Goal: Find specific page/section: Find specific page/section

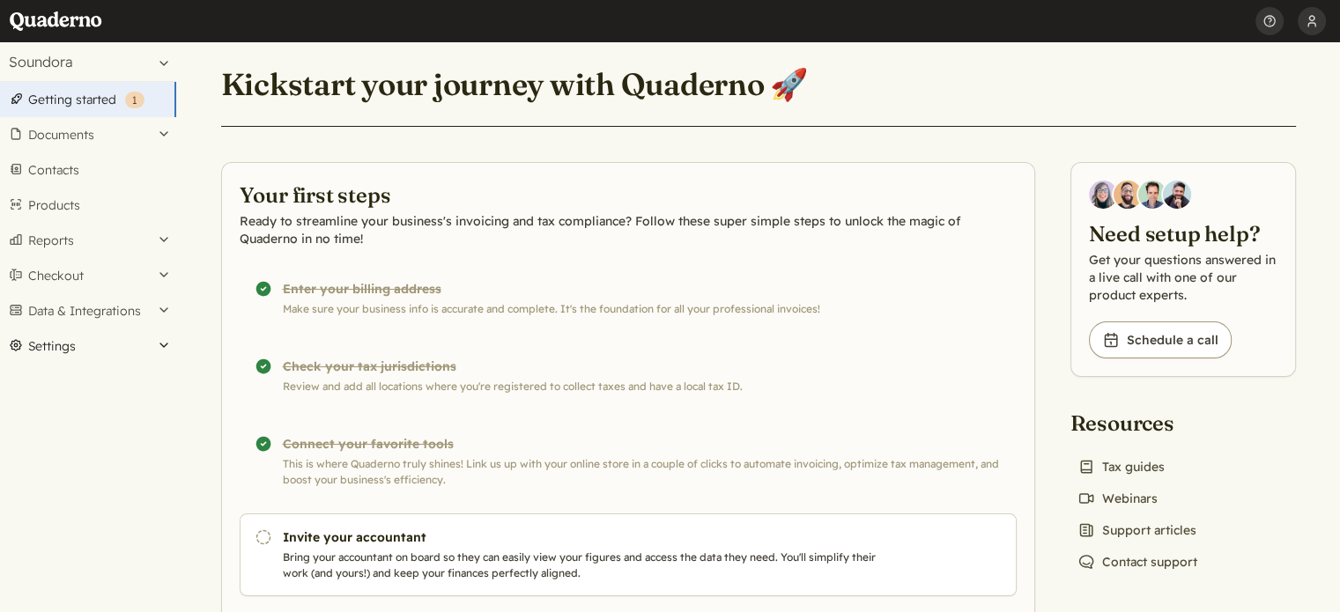
click at [52, 343] on button "Settings" at bounding box center [88, 346] width 176 height 35
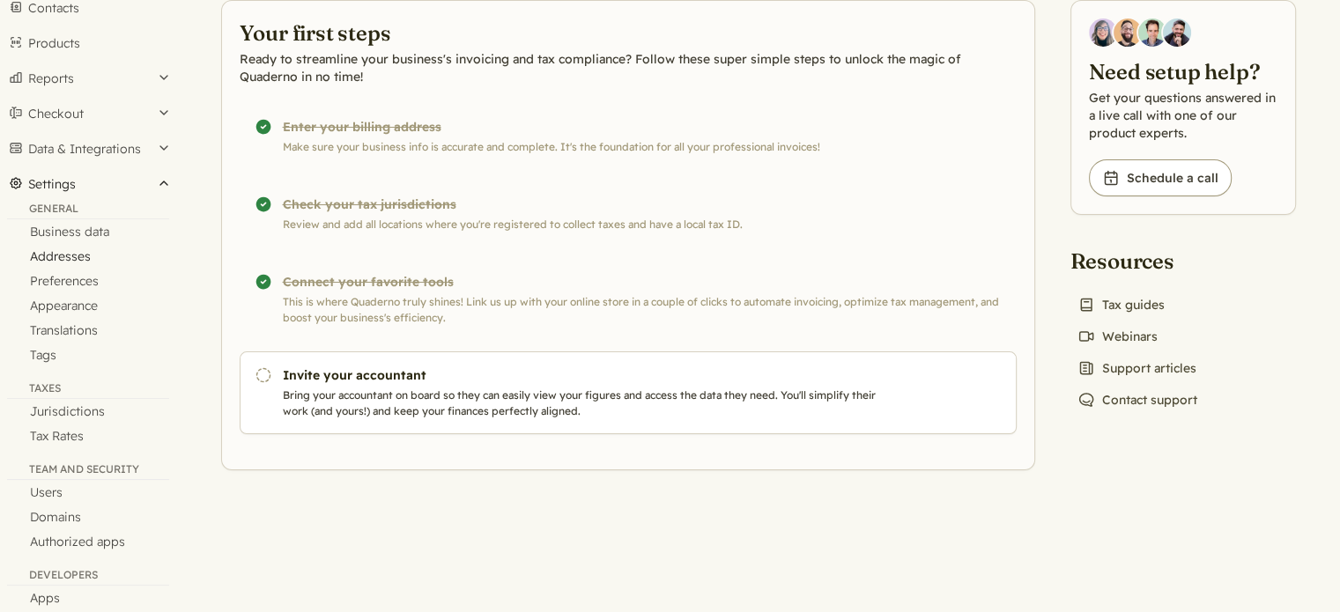
scroll to position [176, 0]
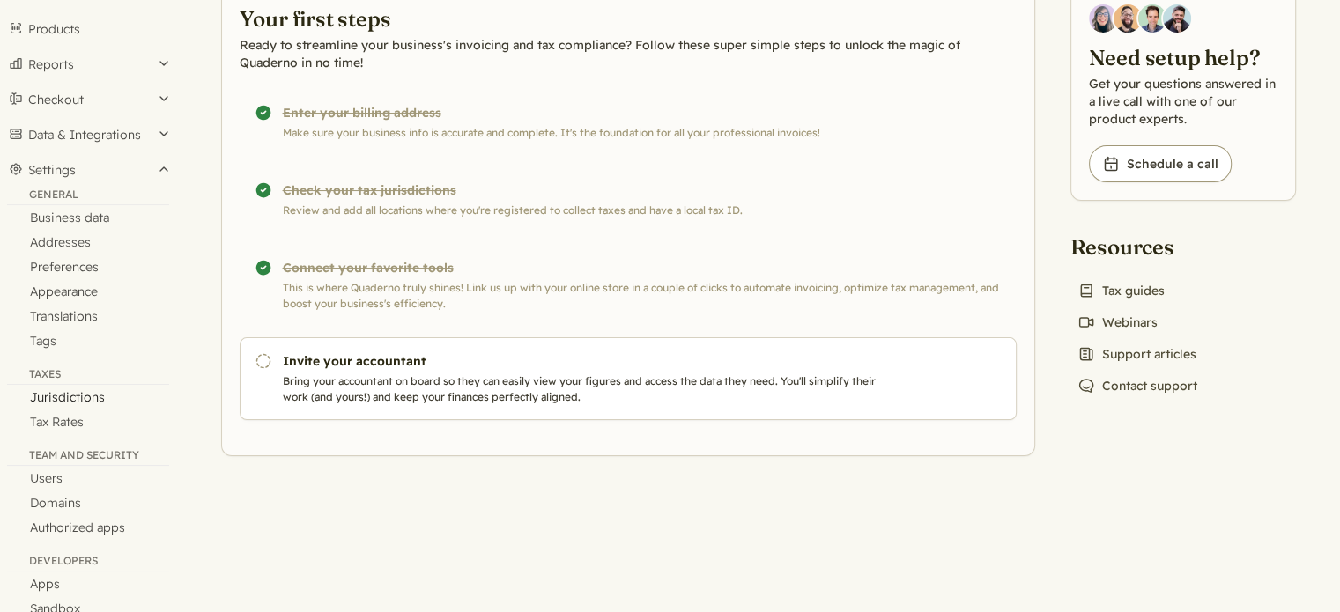
click at [52, 400] on link "Jurisdictions" at bounding box center [88, 397] width 176 height 25
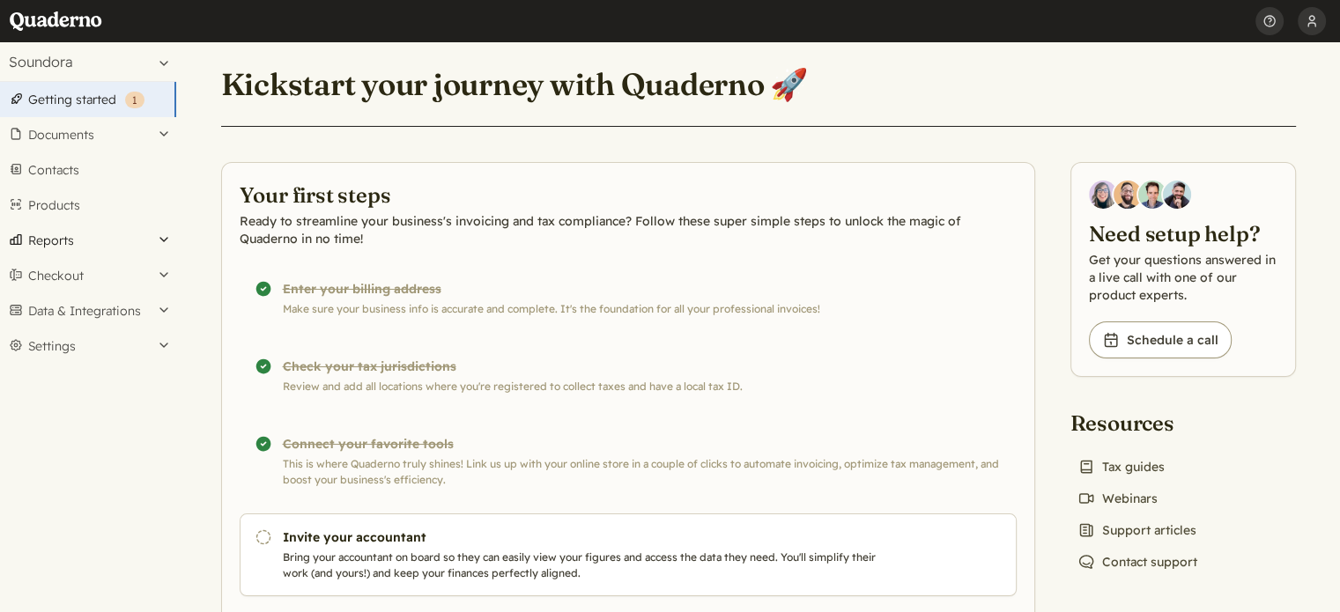
click at [42, 242] on button "Reports" at bounding box center [88, 240] width 176 height 35
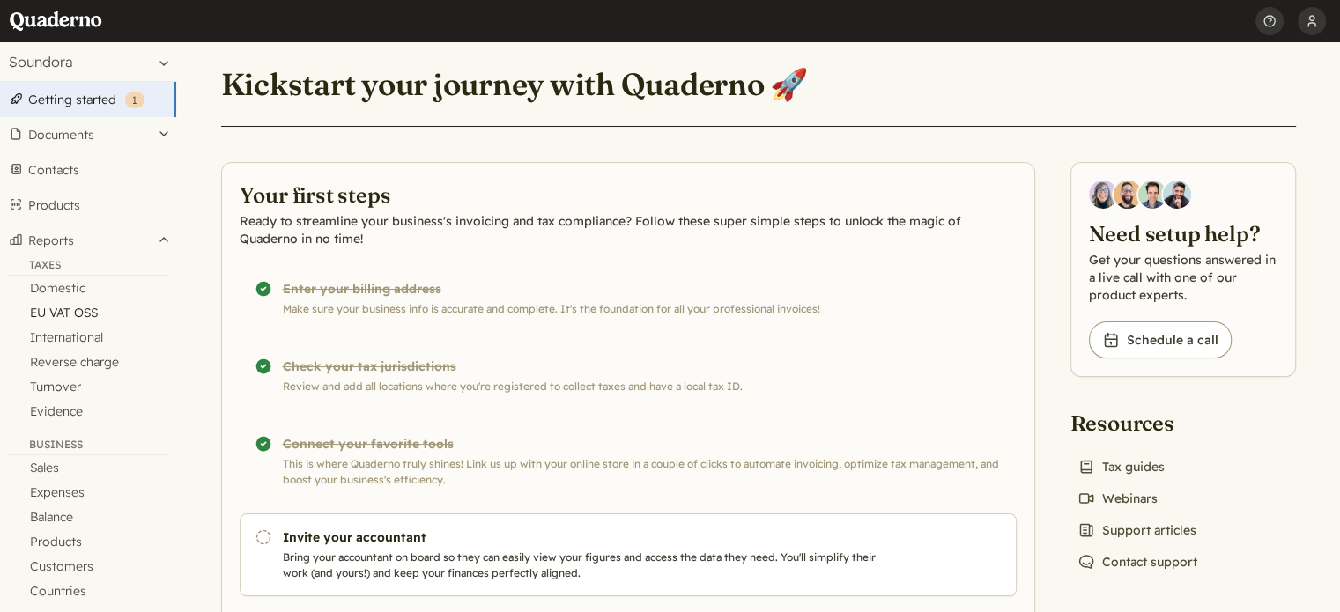
click at [74, 310] on link "EU VAT OSS" at bounding box center [88, 313] width 176 height 25
